Goal: Task Accomplishment & Management: Manage account settings

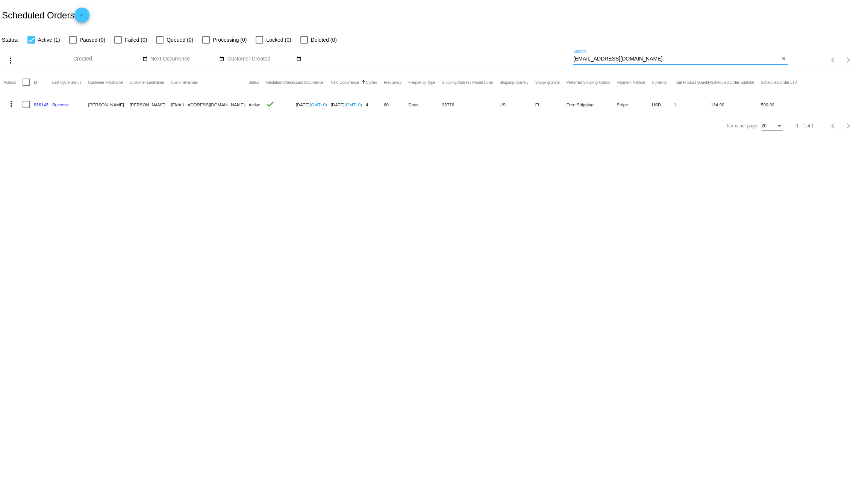
drag, startPoint x: 650, startPoint y: 57, endPoint x: 536, endPoint y: 51, distance: 114.8
click at [536, 51] on div "more_vert Sep Jan Feb Mar [DATE]" at bounding box center [429, 57] width 859 height 27
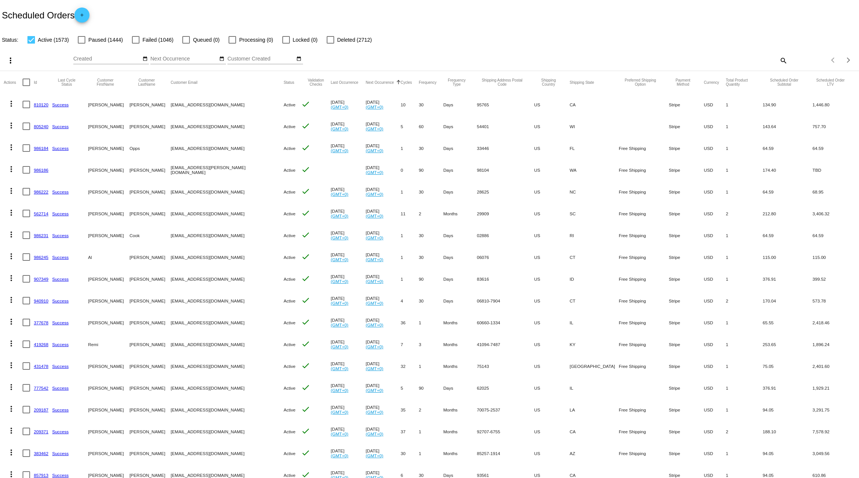
click at [779, 59] on mat-icon "search" at bounding box center [783, 61] width 9 height 12
click at [629, 61] on input "Search" at bounding box center [680, 59] width 214 height 6
type input "[PERSON_NAME]"
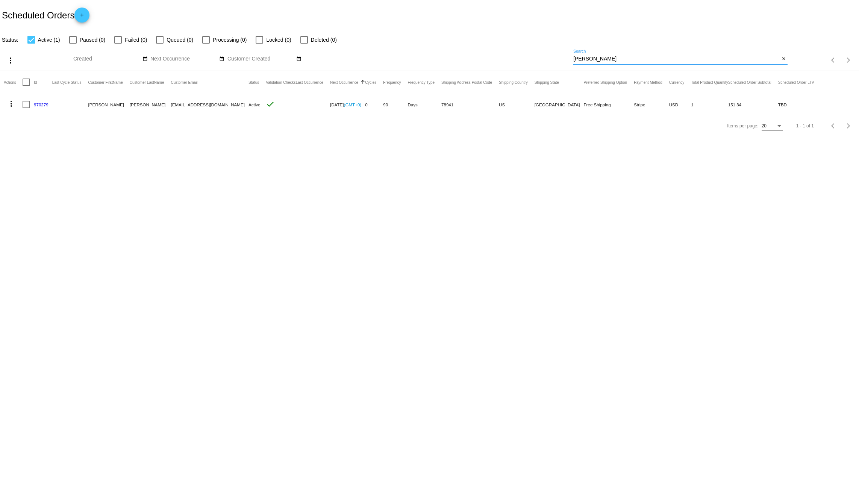
click at [37, 104] on link "970279" at bounding box center [41, 104] width 15 height 5
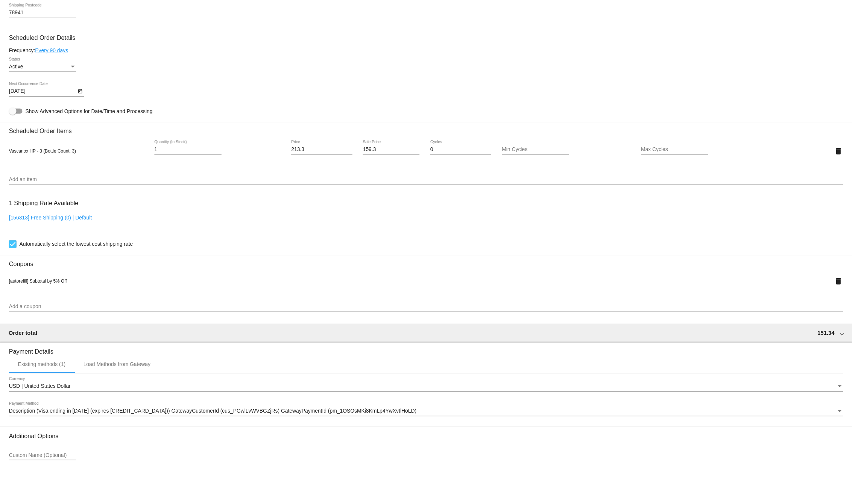
scroll to position [351, 0]
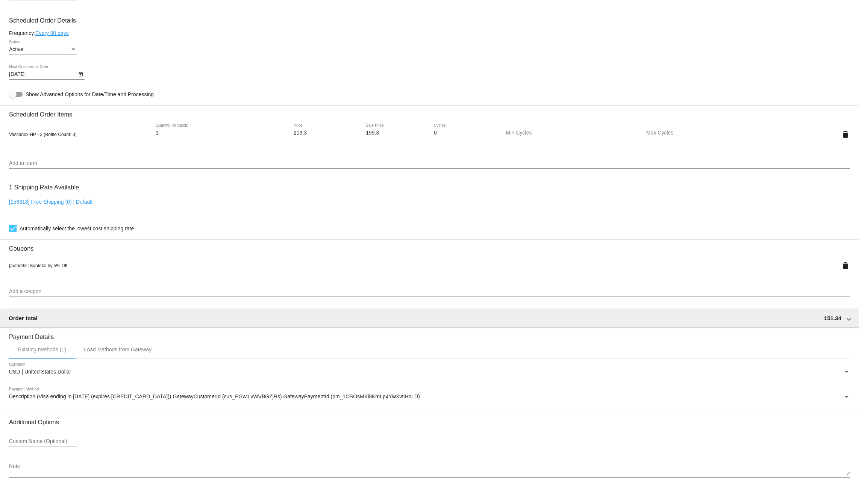
click at [49, 35] on link "Every 90 days" at bounding box center [51, 33] width 33 height 6
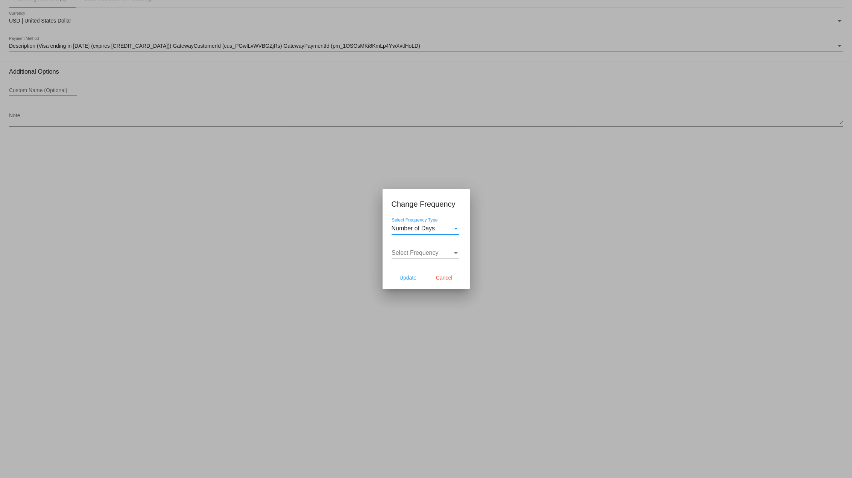
click at [450, 230] on div "Number of Days" at bounding box center [421, 228] width 61 height 7
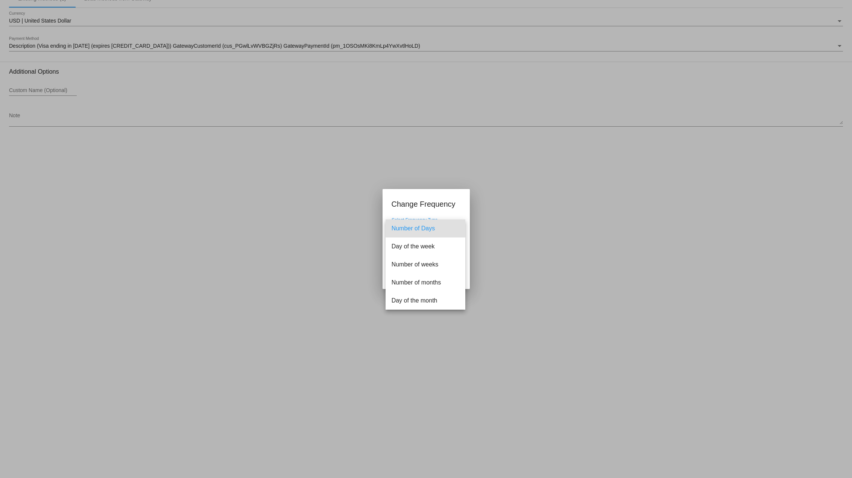
click at [420, 228] on span "Number of Days" at bounding box center [425, 229] width 68 height 18
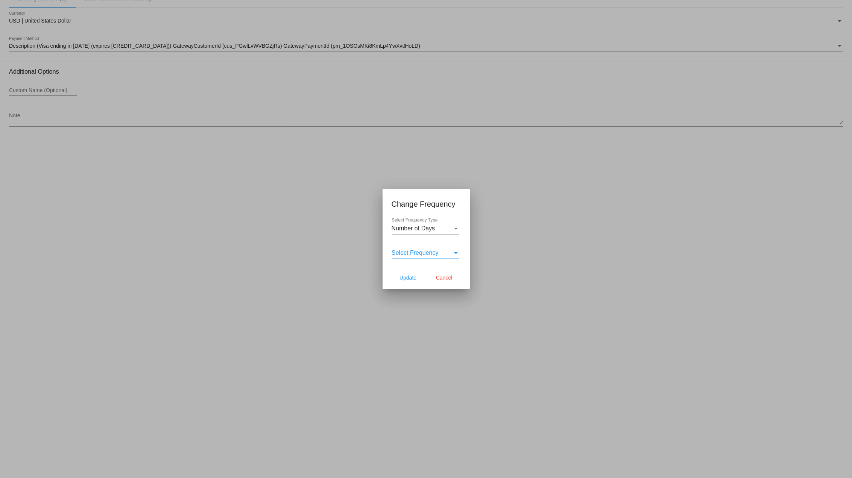
click at [420, 253] on span "Select Frequency" at bounding box center [414, 253] width 47 height 6
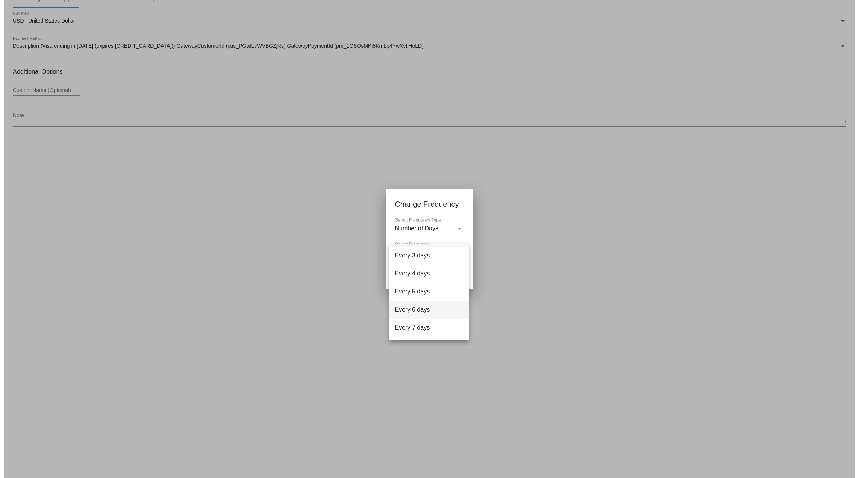
scroll to position [30, 0]
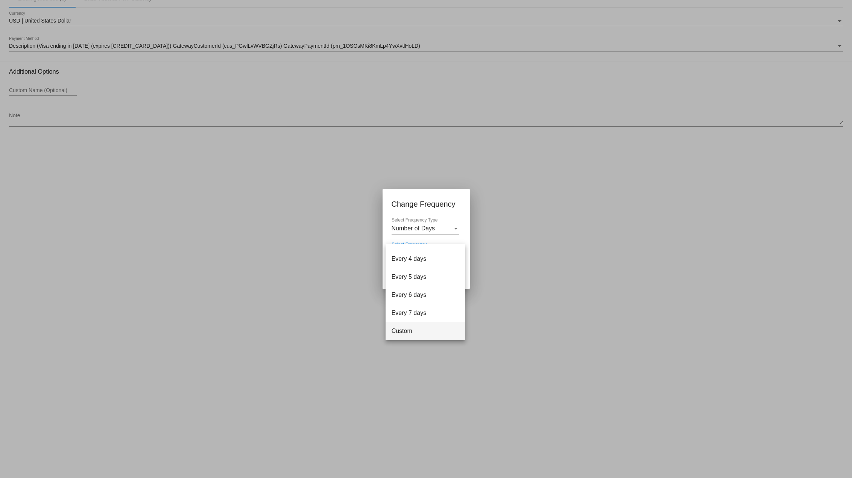
click at [406, 332] on span "Custom" at bounding box center [425, 331] width 68 height 18
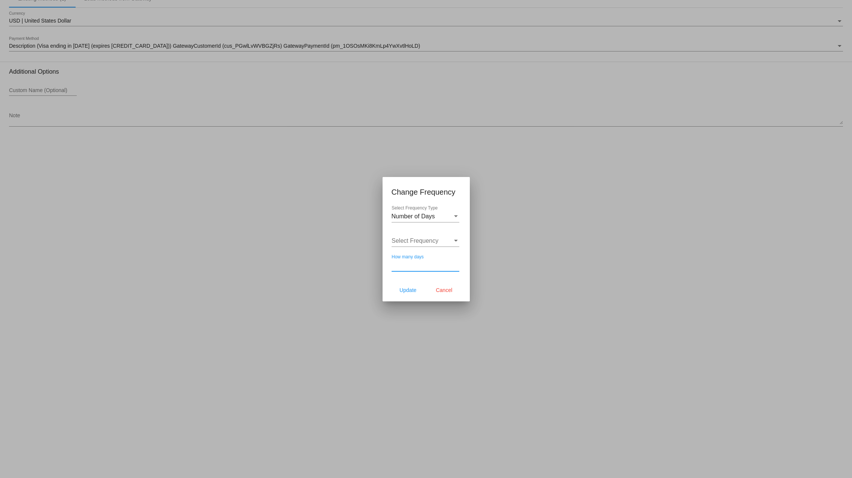
click at [406, 267] on input "How many days" at bounding box center [425, 265] width 68 height 7
type input "45"
click at [407, 290] on span "Update" at bounding box center [407, 290] width 17 height 6
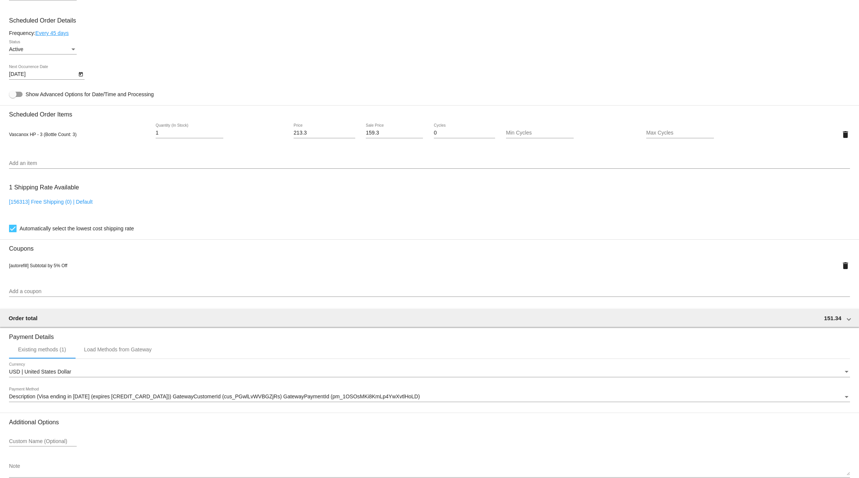
type input "[DATE]"
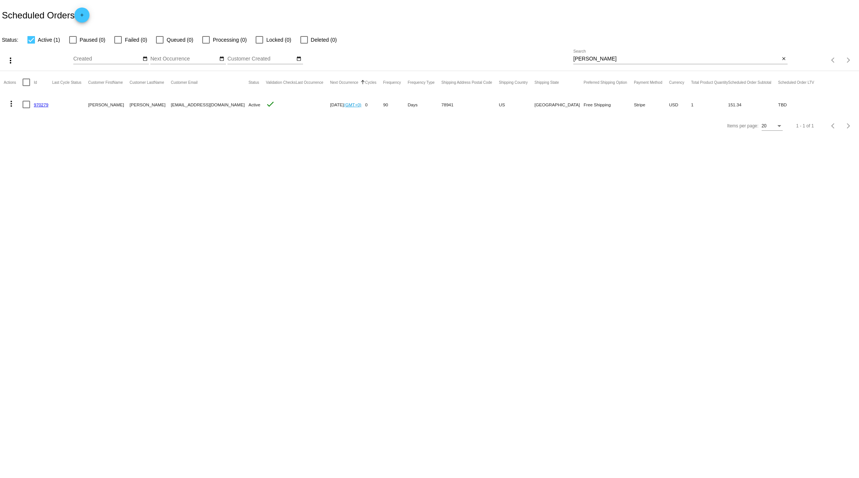
click at [44, 104] on link "970279" at bounding box center [41, 104] width 15 height 5
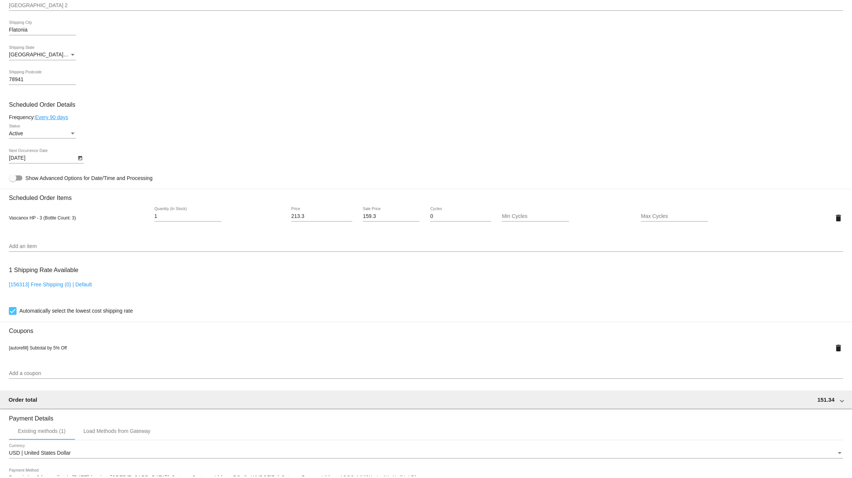
scroll to position [301, 0]
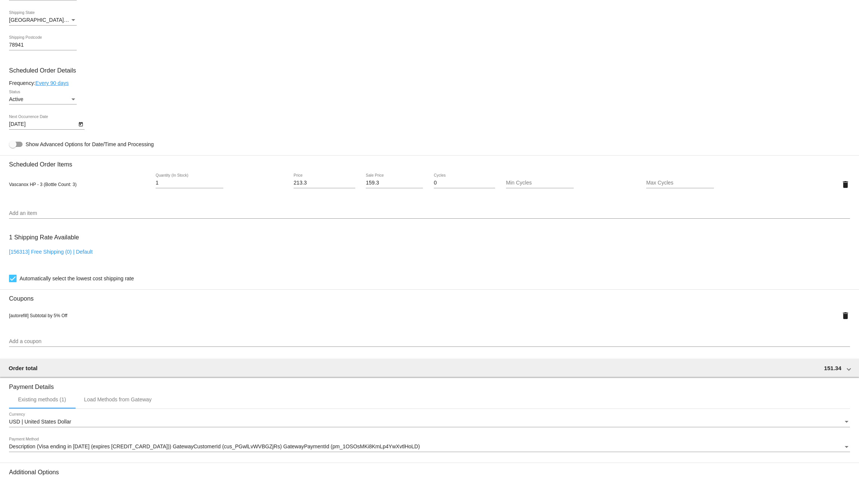
click at [59, 86] on link "Every 90 days" at bounding box center [51, 83] width 33 height 6
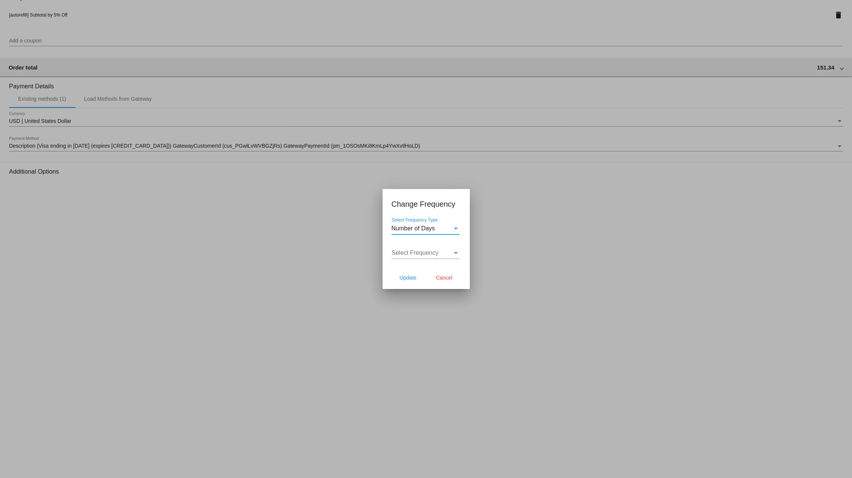
click at [440, 249] on div "Select Frequency Select Frequency" at bounding box center [425, 250] width 68 height 17
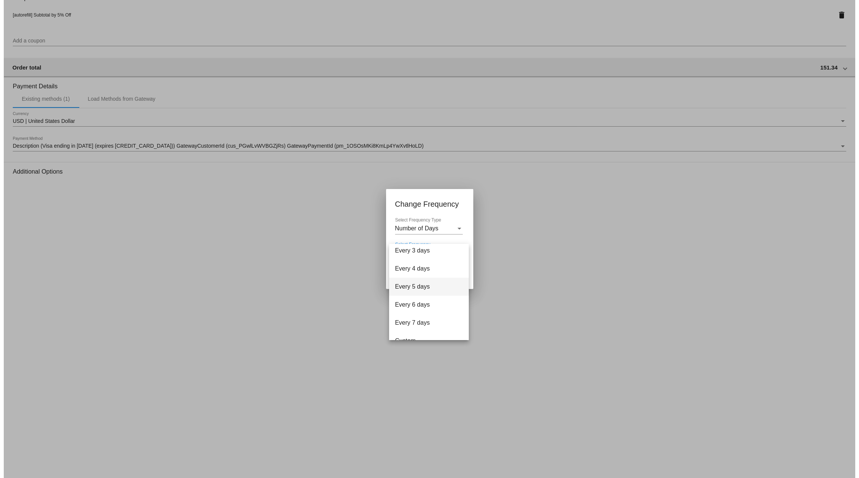
scroll to position [30, 0]
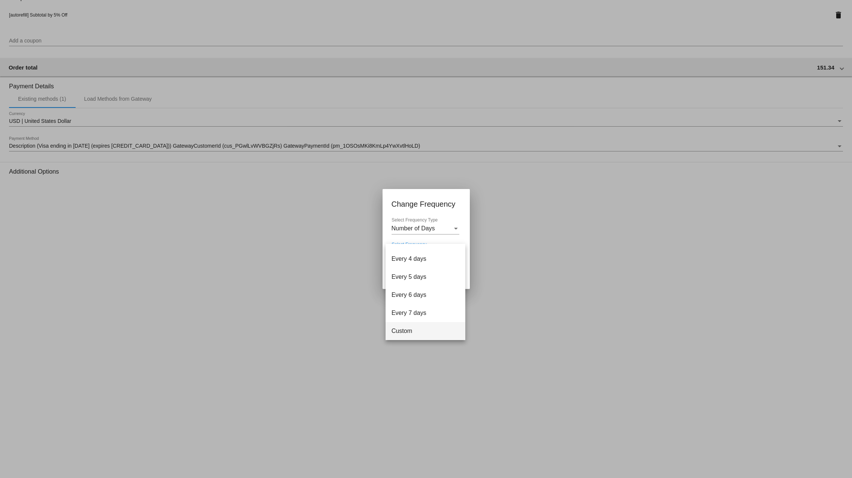
click at [399, 335] on span "Custom" at bounding box center [425, 331] width 68 height 18
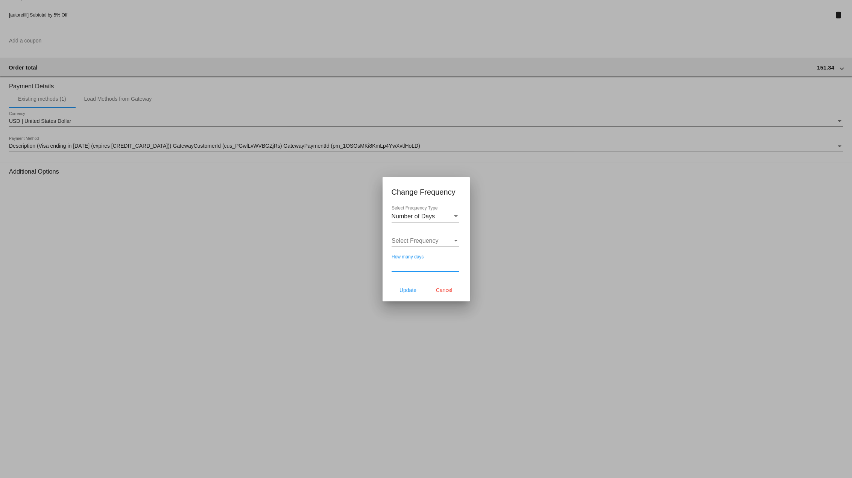
click at [417, 265] on input "How many days" at bounding box center [425, 265] width 68 height 7
type input "45"
click at [406, 238] on span "Select Frequency" at bounding box center [414, 241] width 47 height 6
click at [447, 227] on div at bounding box center [426, 239] width 852 height 478
click at [407, 296] on button "Update" at bounding box center [407, 290] width 33 height 14
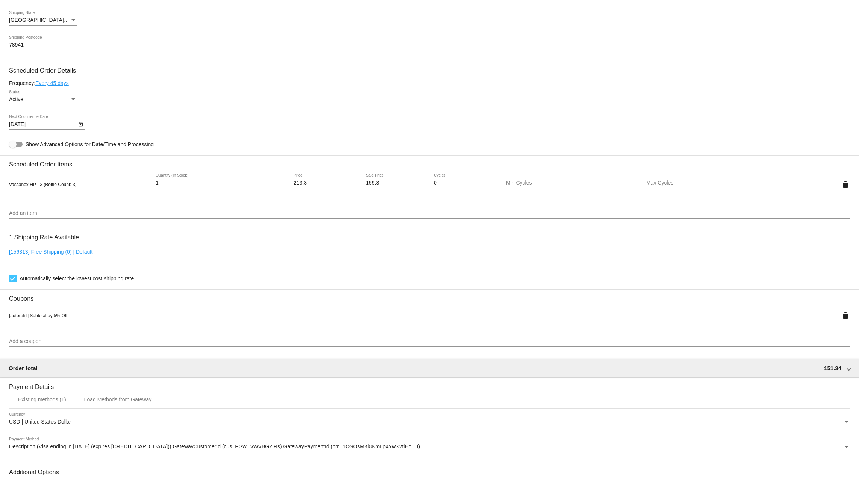
click at [82, 126] on icon "Open calendar" at bounding box center [80, 124] width 5 height 9
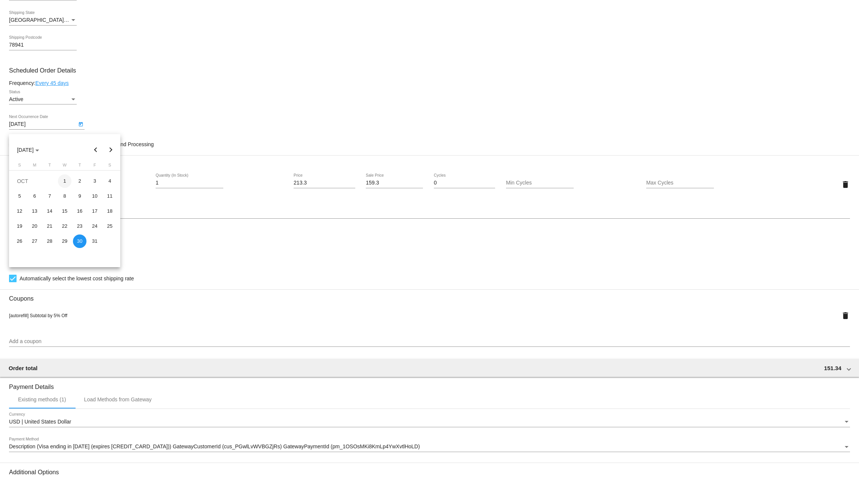
click at [68, 181] on div "1" at bounding box center [65, 181] width 14 height 14
type input "[DATE]"
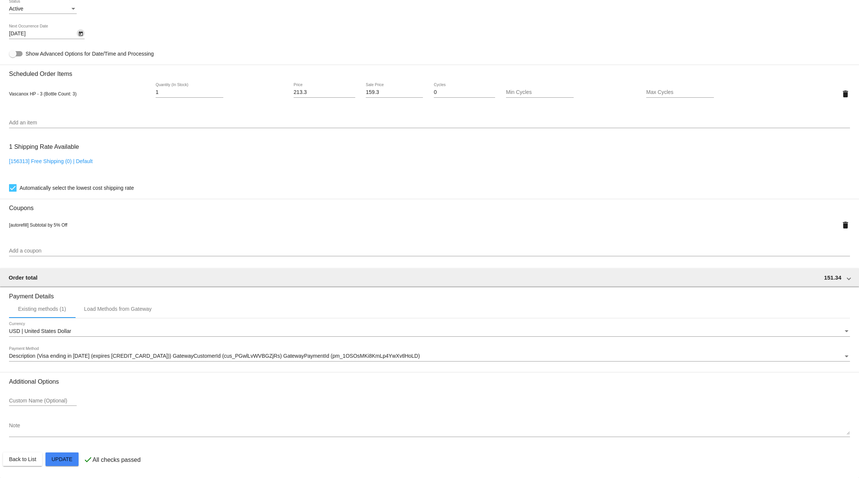
scroll to position [397, 0]
click at [56, 457] on mat-card "Customer 4124223: Stuart Raef stubar45@gmail.com Customer Shipping Enter Shippi…" at bounding box center [429, 89] width 859 height 778
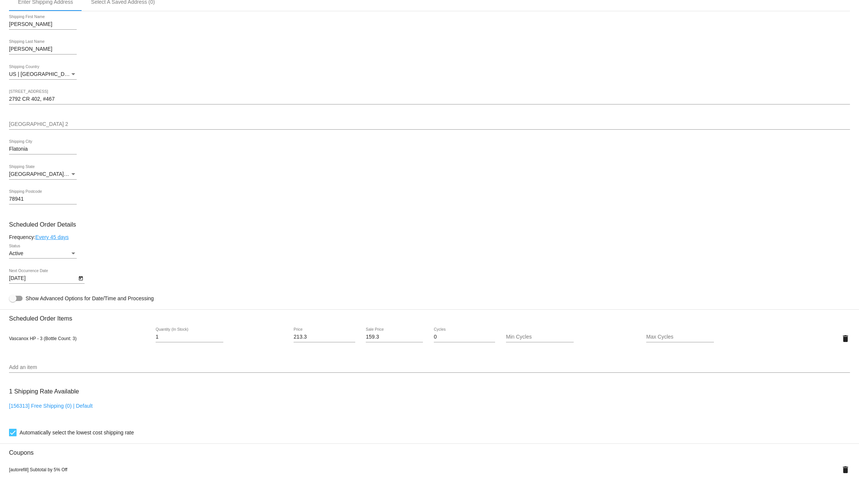
scroll to position [0, 0]
